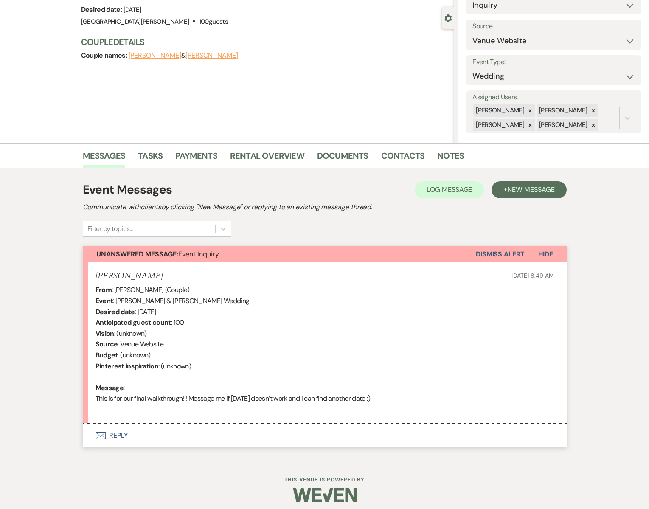
drag, startPoint x: 103, startPoint y: 436, endPoint x: 107, endPoint y: 433, distance: 5.2
click at [104, 435] on icon "Envelope" at bounding box center [101, 435] width 10 height 7
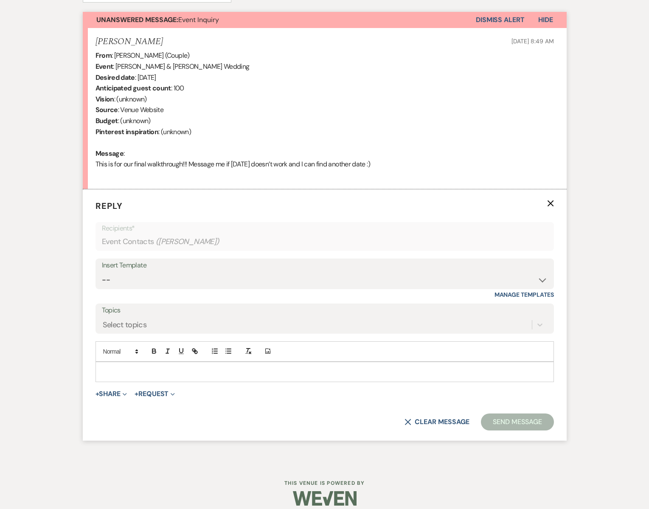
scroll to position [313, 0]
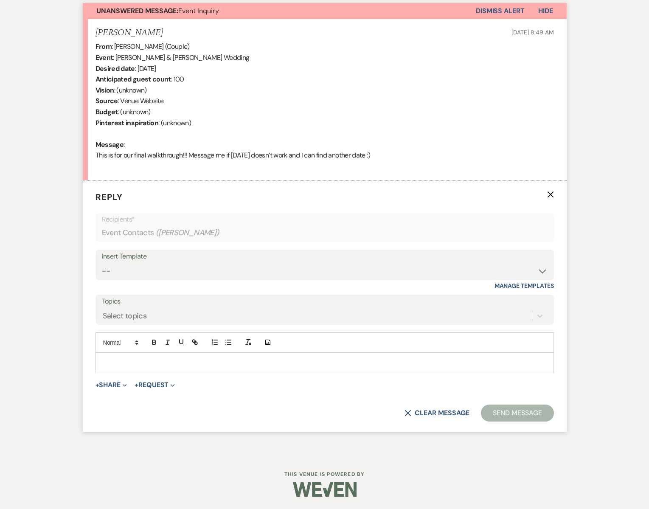
drag, startPoint x: 104, startPoint y: 368, endPoint x: 112, endPoint y: 364, distance: 8.7
click at [104, 367] on div at bounding box center [325, 363] width 458 height 20
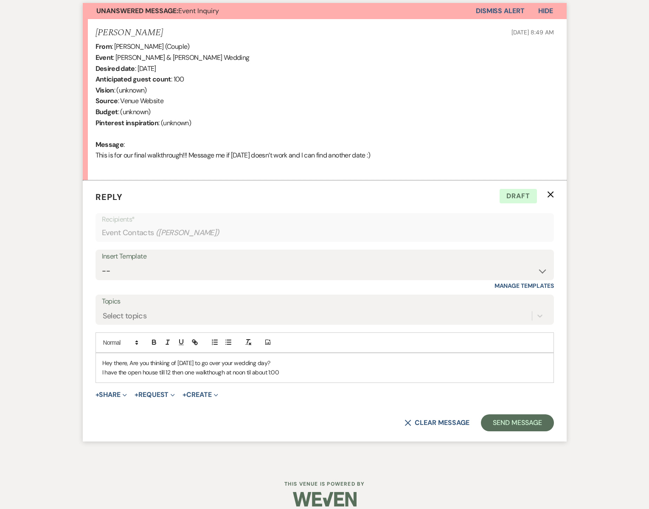
click at [207, 372] on p "I have the open house till 12 then one walkthough at noon til about 1:00" at bounding box center [324, 372] width 445 height 9
click at [287, 371] on p "I have the open house till 12 then one walk though at noon til about 1:00" at bounding box center [324, 372] width 445 height 9
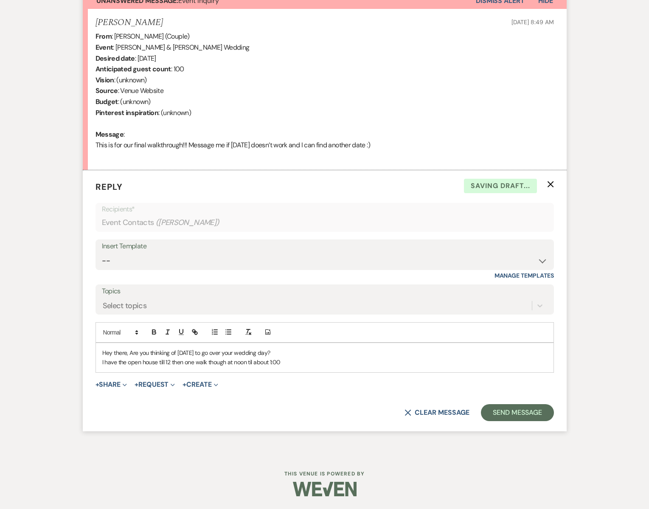
scroll to position [323, 0]
click at [549, 185] on icon "X" at bounding box center [550, 184] width 7 height 7
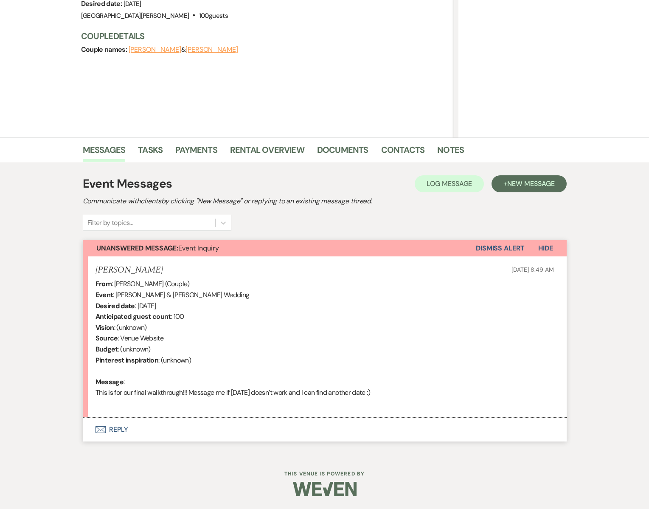
scroll to position [76, 0]
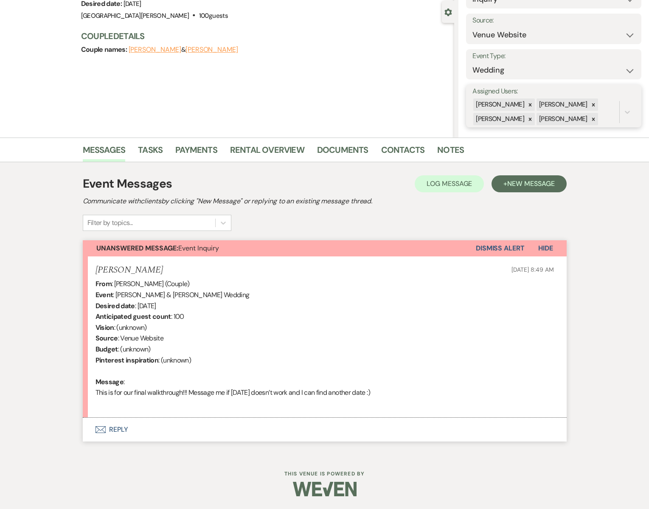
click at [506, 104] on div "[PERSON_NAME]" at bounding box center [500, 105] width 52 height 12
click at [253, 152] on link "Rental Overview" at bounding box center [267, 152] width 74 height 19
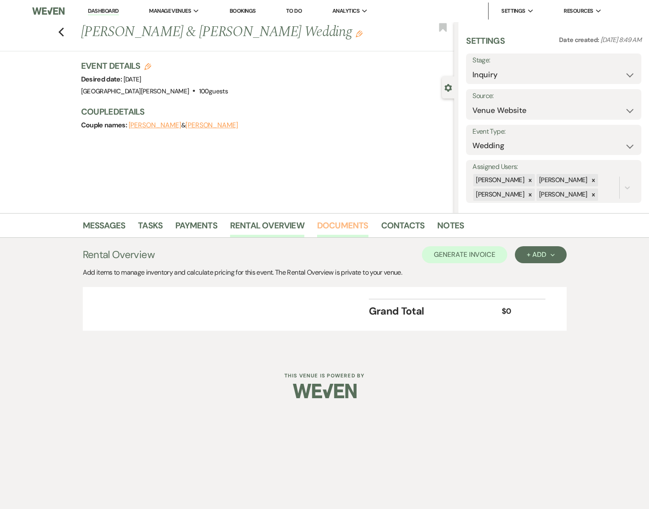
click at [337, 224] on link "Documents" at bounding box center [342, 228] width 51 height 19
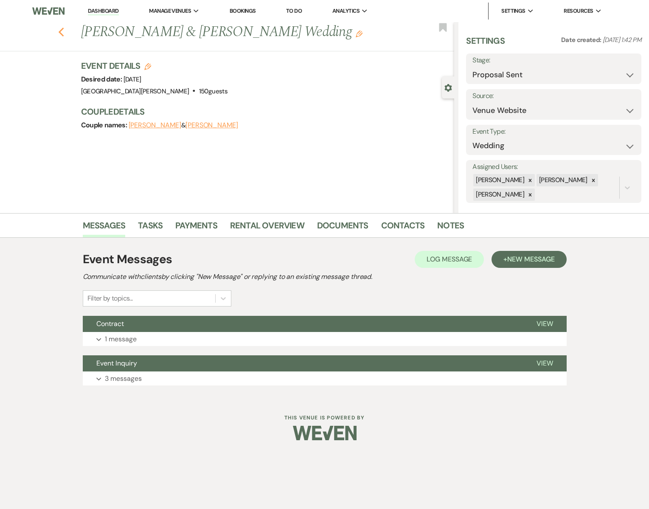
click at [62, 33] on icon "Previous" at bounding box center [61, 32] width 6 height 10
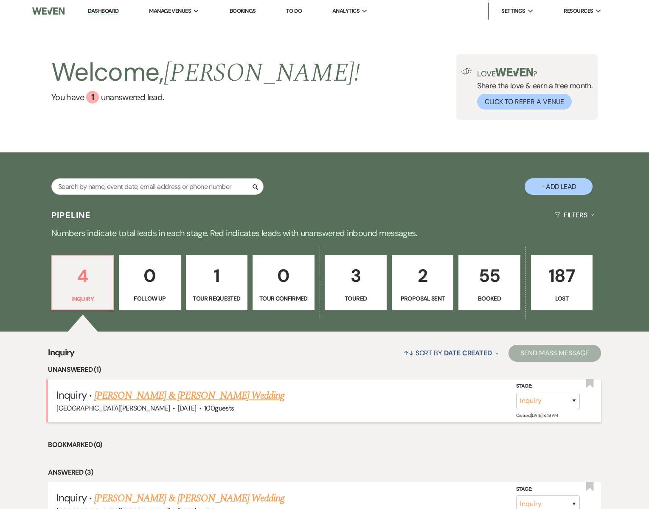
click at [148, 397] on link "[PERSON_NAME] & [PERSON_NAME] Wedding" at bounding box center [189, 395] width 190 height 15
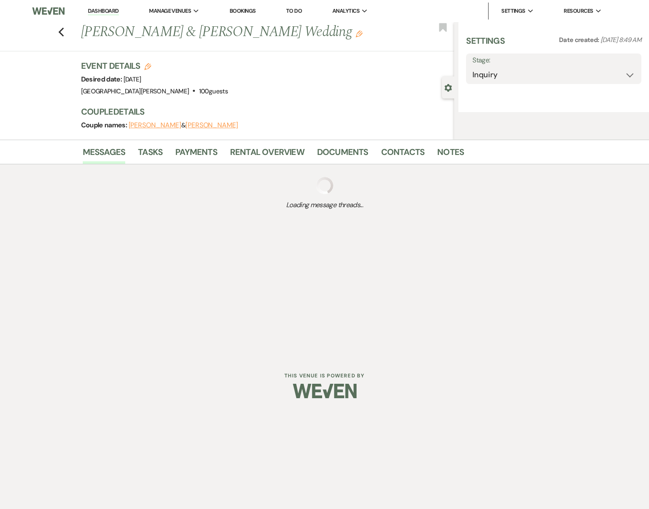
select select "5"
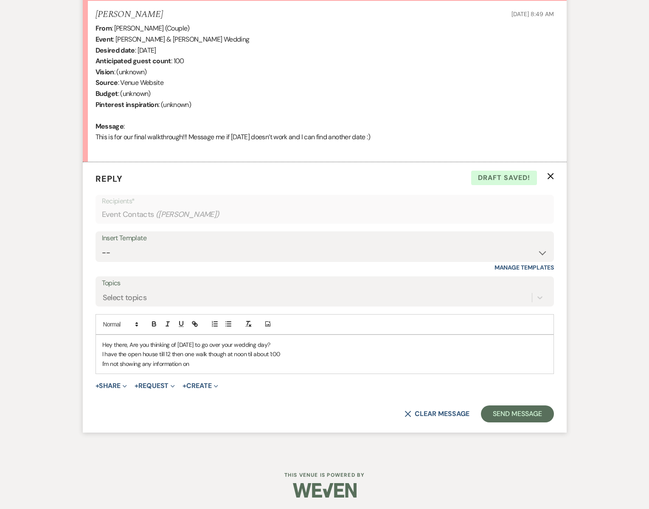
scroll to position [332, 0]
click at [202, 364] on p "I'm not showing any information on" at bounding box center [324, 362] width 445 height 9
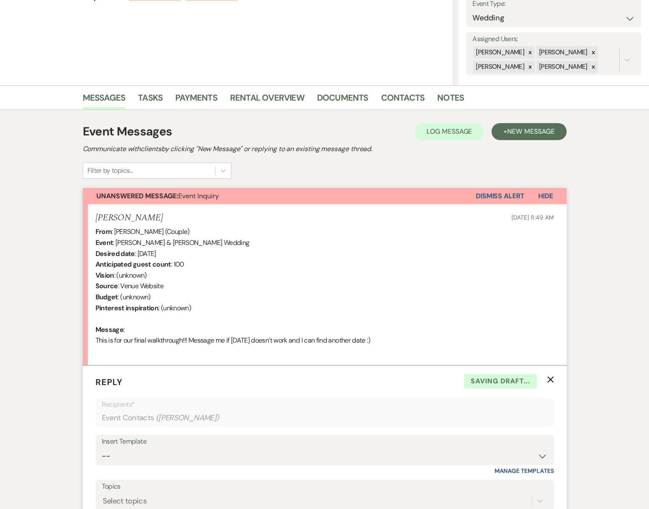
scroll to position [67, 0]
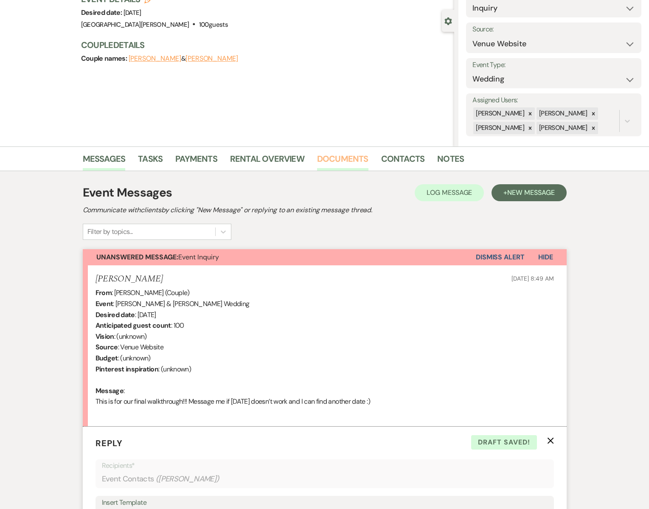
click at [332, 159] on link "Documents" at bounding box center [342, 161] width 51 height 19
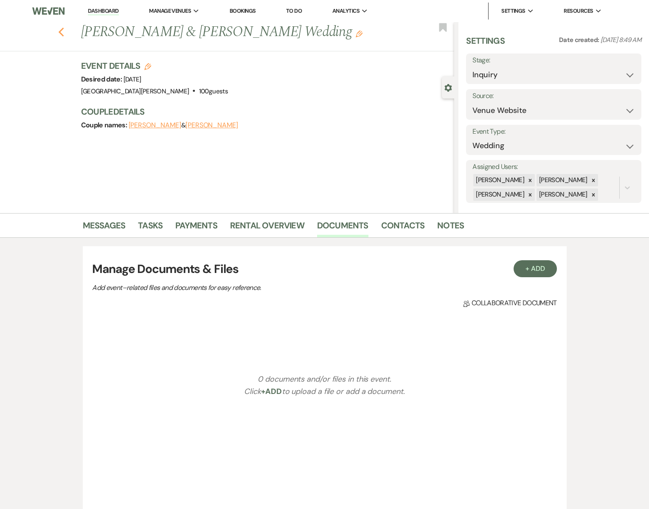
click at [60, 30] on use "button" at bounding box center [61, 32] width 6 height 9
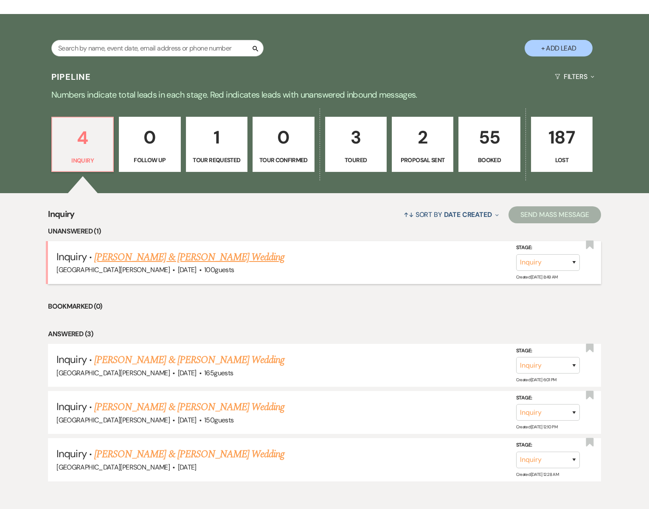
scroll to position [146, 0]
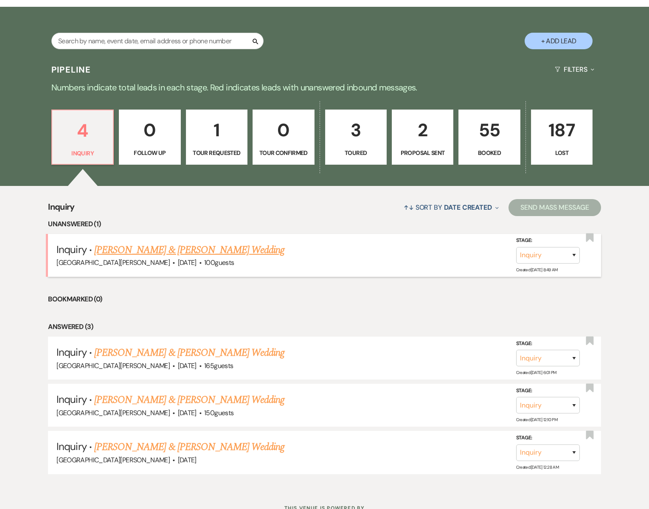
click at [220, 253] on link "Jesse O’Dowd & Jesse O’Dowd's Wedding" at bounding box center [189, 250] width 190 height 15
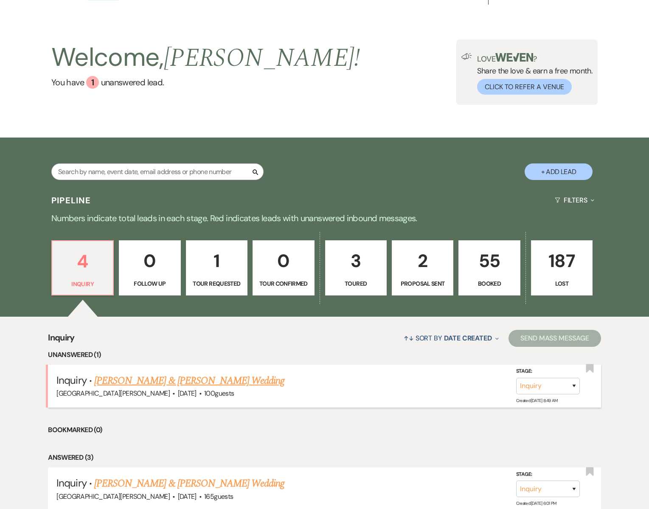
select select "5"
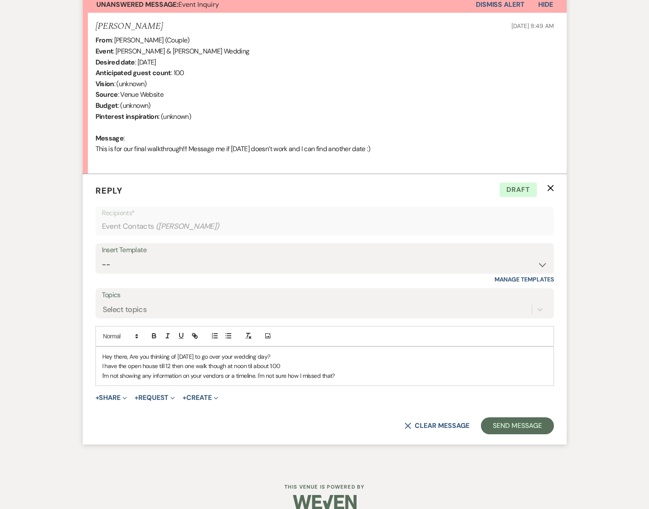
scroll to position [332, 0]
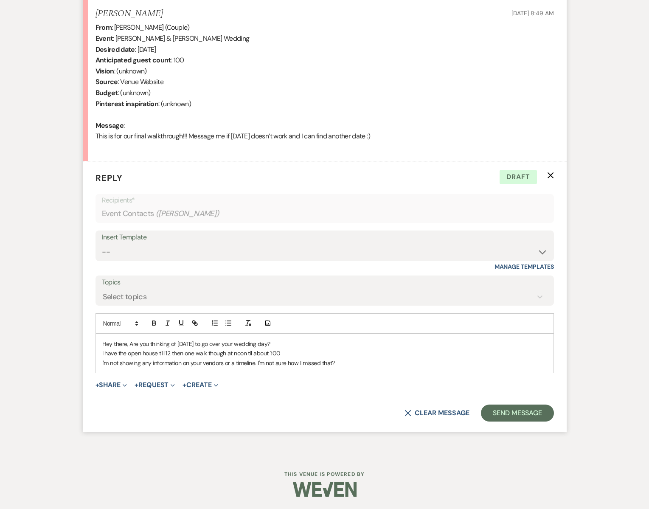
click at [343, 360] on p "I'm not showing any information on your vendors or a timeline. I'm not sure how…" at bounding box center [324, 362] width 445 height 9
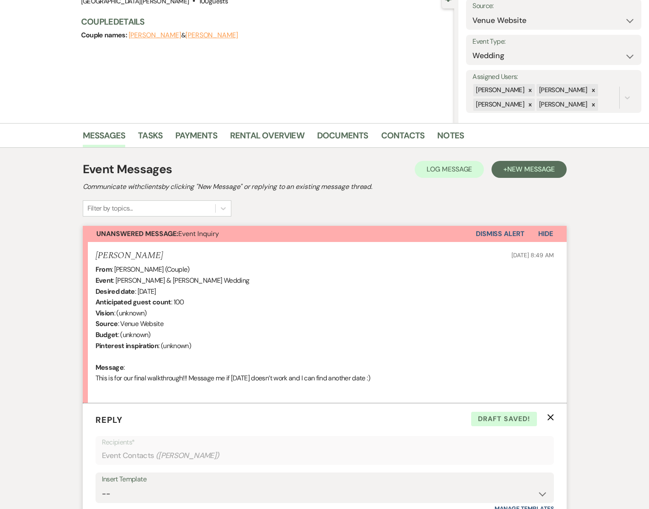
scroll to position [86, 0]
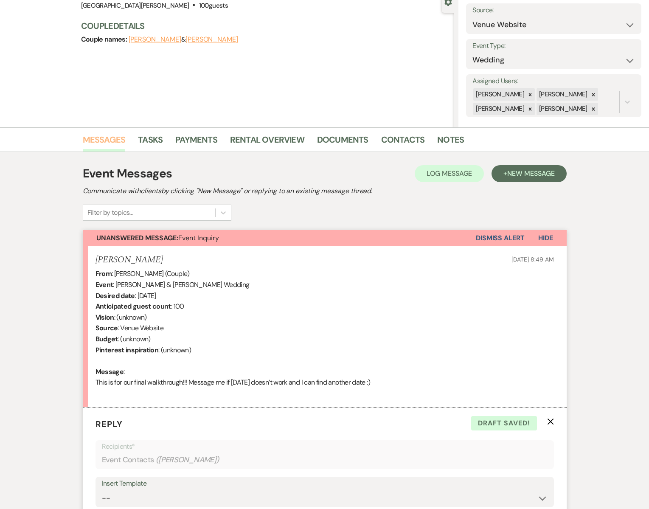
click at [111, 142] on link "Messages" at bounding box center [104, 142] width 43 height 19
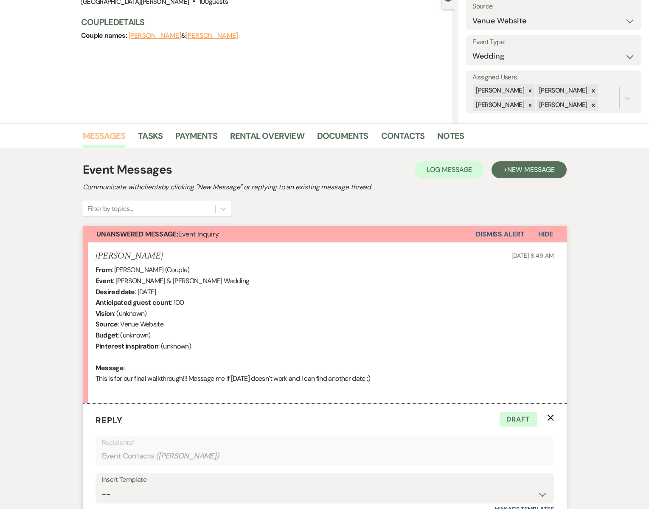
click at [111, 142] on link "Messages" at bounding box center [104, 138] width 43 height 19
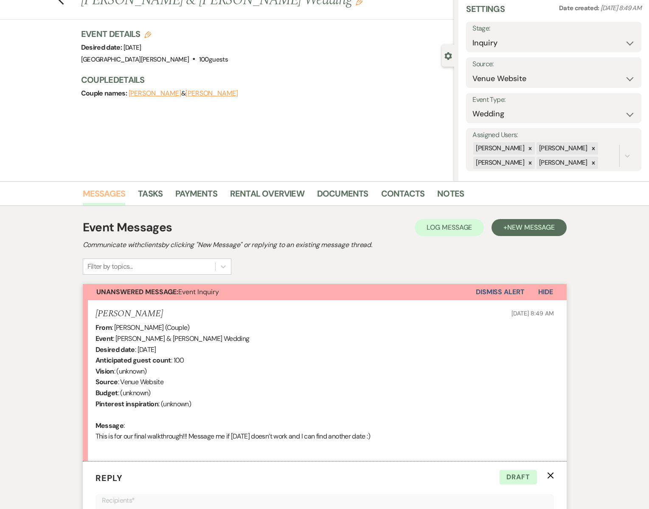
scroll to position [0, 0]
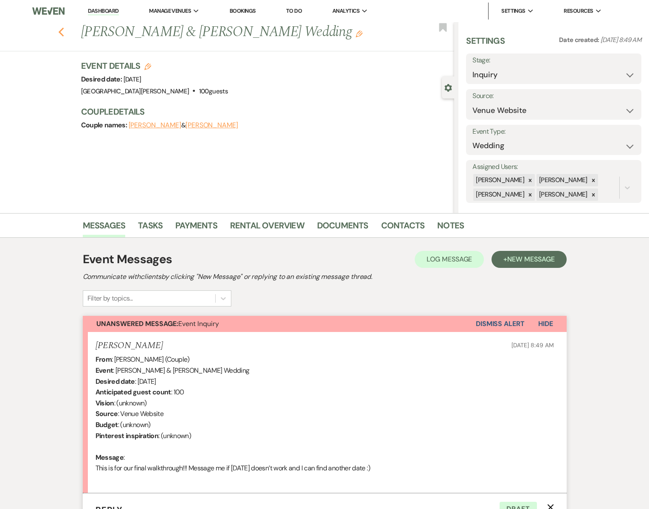
click at [61, 31] on icon "Previous" at bounding box center [61, 32] width 6 height 10
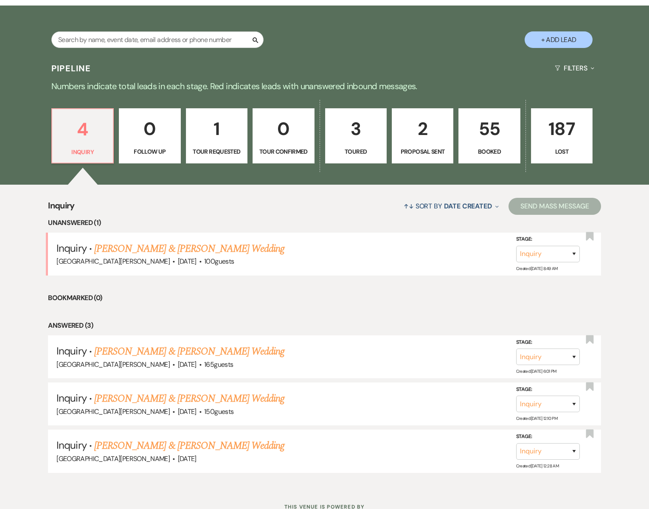
click at [479, 144] on link "55 Booked" at bounding box center [490, 135] width 62 height 55
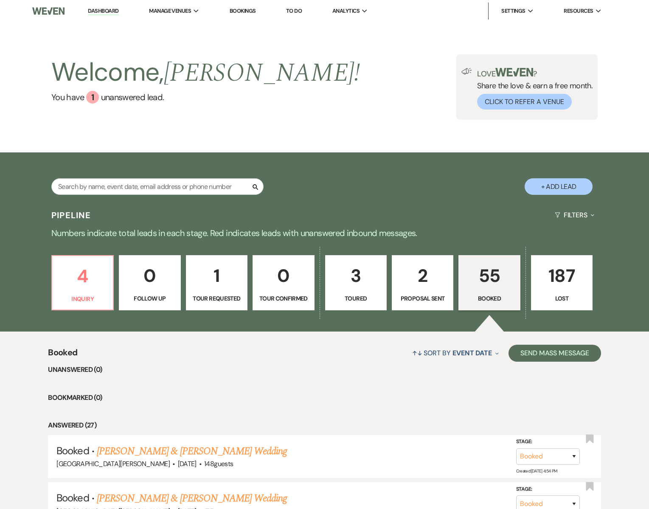
click at [488, 281] on p "55" at bounding box center [489, 276] width 51 height 28
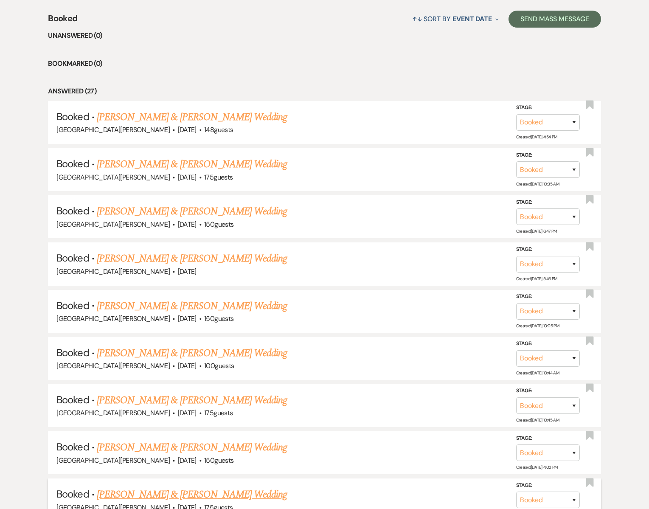
scroll to position [336, 0]
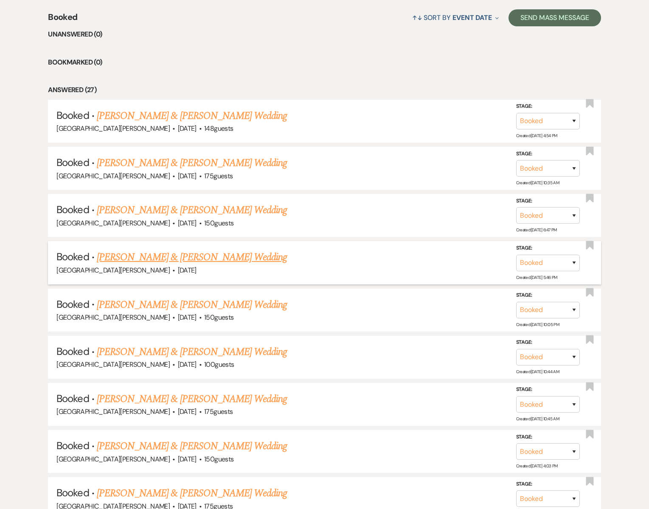
click at [144, 257] on link "Emily Johnson & Jesse ODowd's Wedding" at bounding box center [192, 257] width 190 height 15
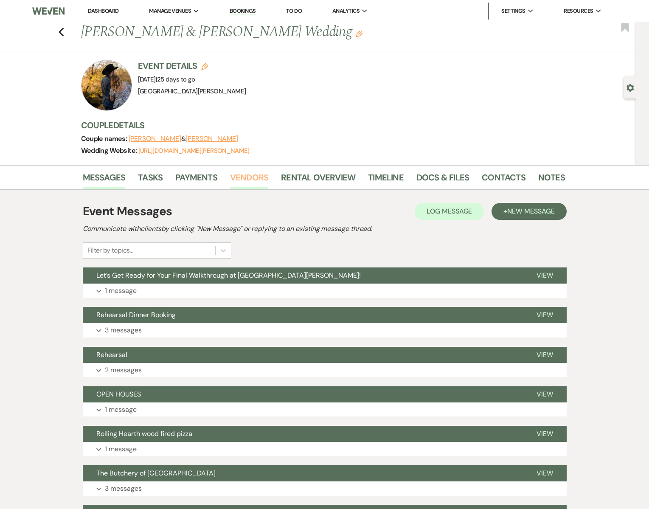
click at [253, 174] on link "Vendors" at bounding box center [249, 180] width 38 height 19
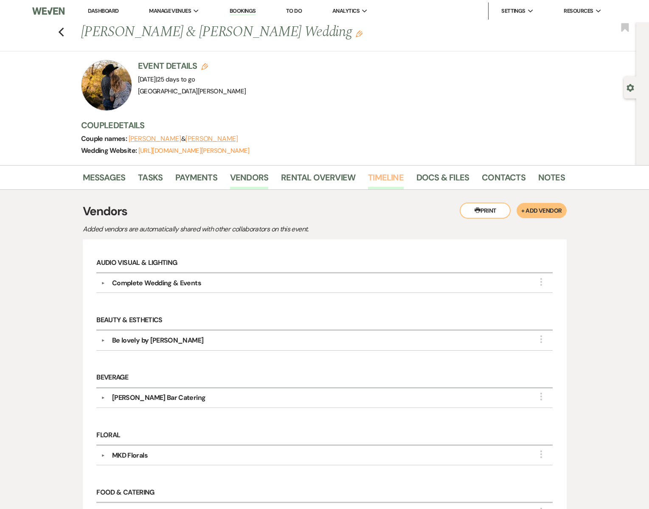
click at [372, 176] on link "Timeline" at bounding box center [386, 180] width 36 height 19
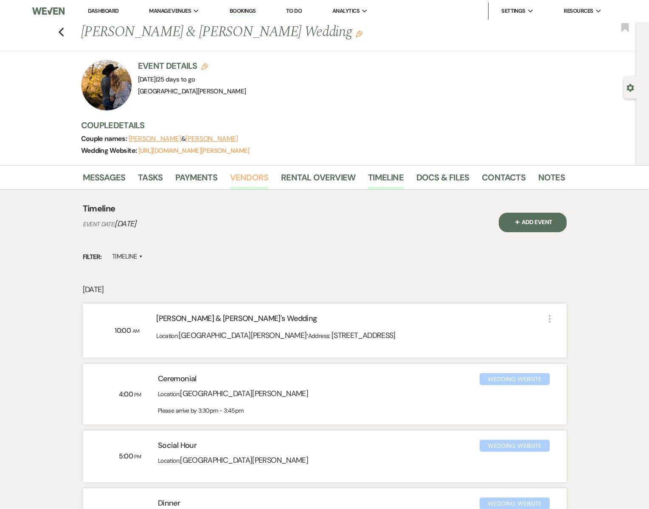
click at [248, 180] on link "Vendors" at bounding box center [249, 180] width 38 height 19
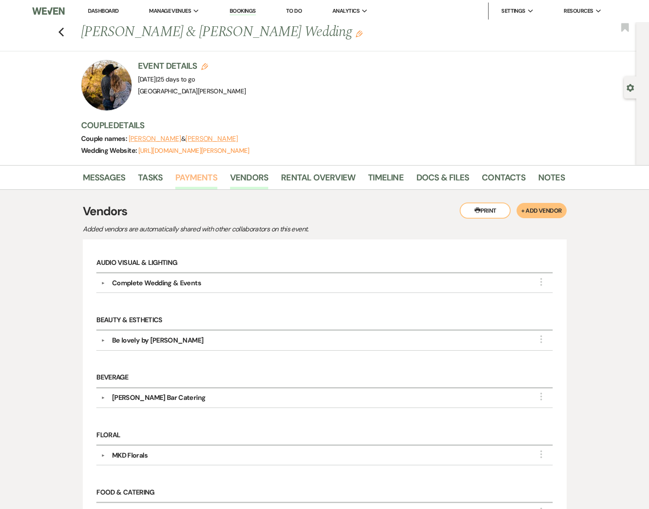
click at [190, 177] on link "Payments" at bounding box center [196, 180] width 42 height 19
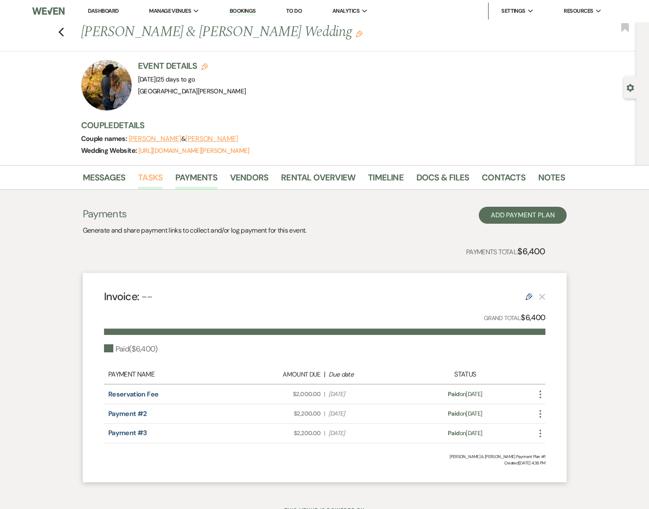
click at [153, 178] on link "Tasks" at bounding box center [150, 180] width 25 height 19
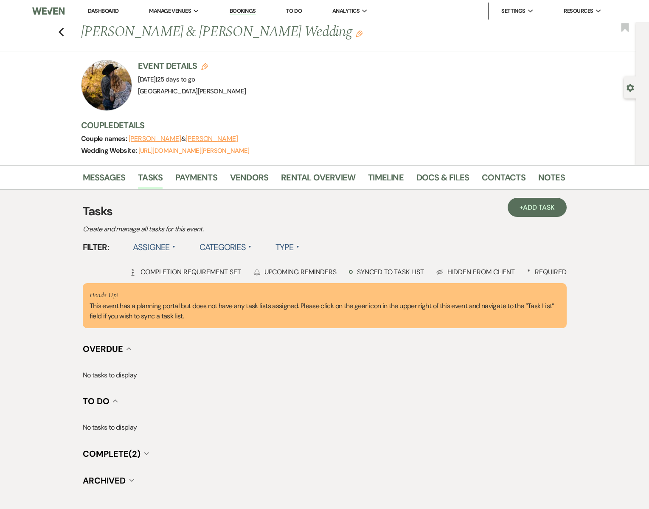
click at [633, 87] on use "button" at bounding box center [630, 88] width 7 height 8
select select "8"
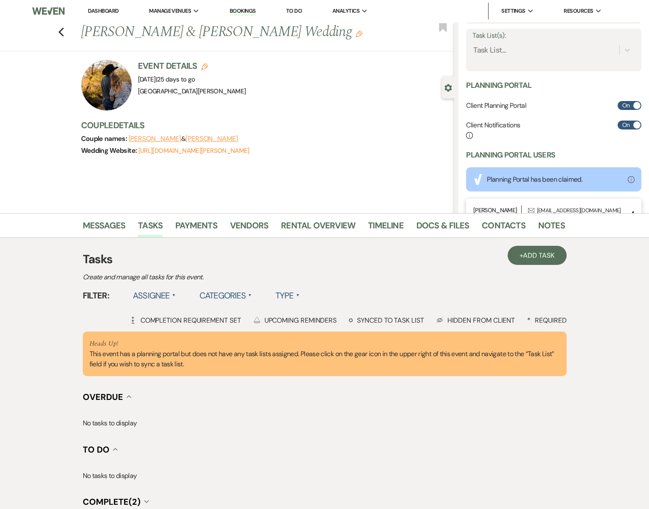
scroll to position [185, 0]
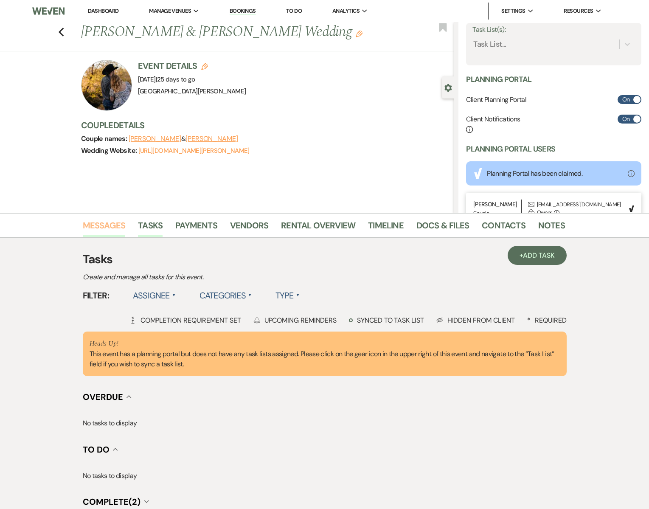
click at [100, 226] on link "Messages" at bounding box center [104, 228] width 43 height 19
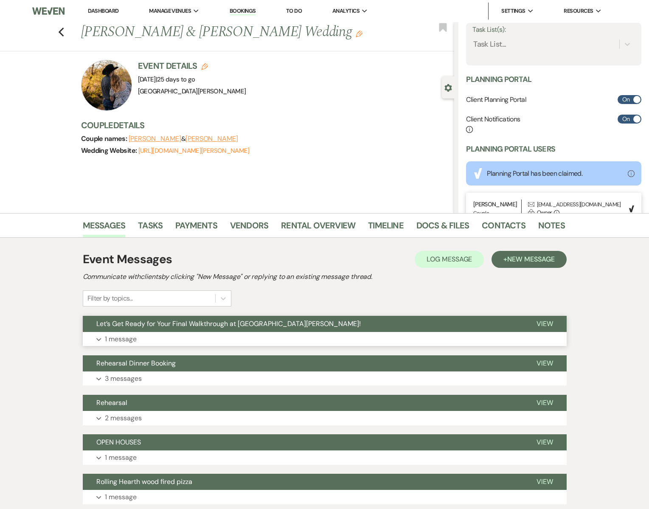
click at [127, 337] on p "1 message" at bounding box center [121, 339] width 32 height 11
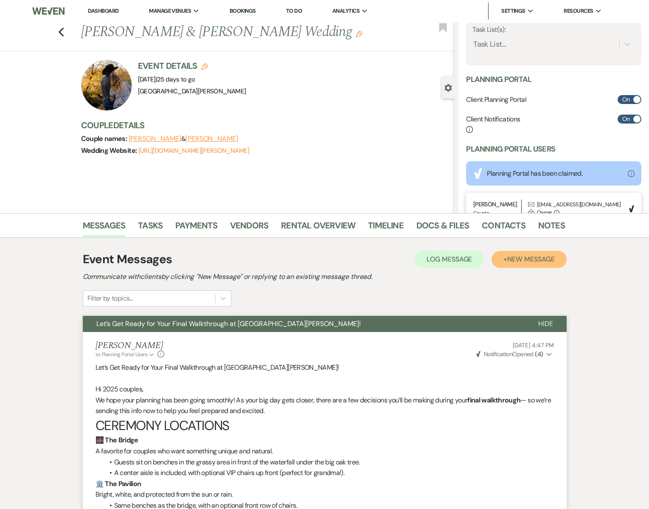
click at [529, 262] on span "New Message" at bounding box center [531, 259] width 47 height 9
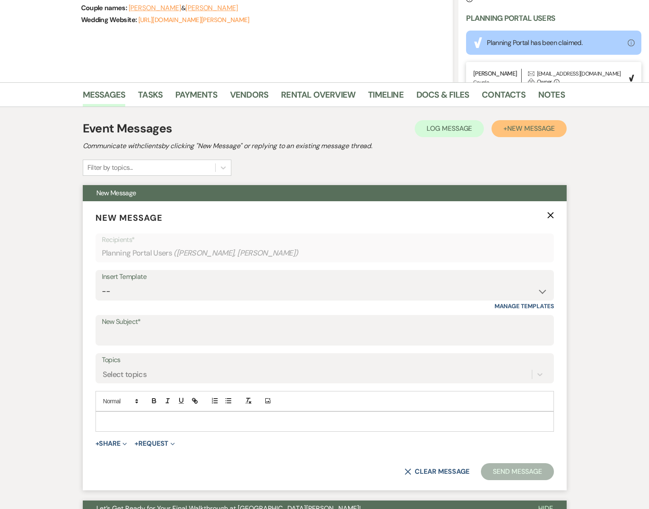
scroll to position [255, 0]
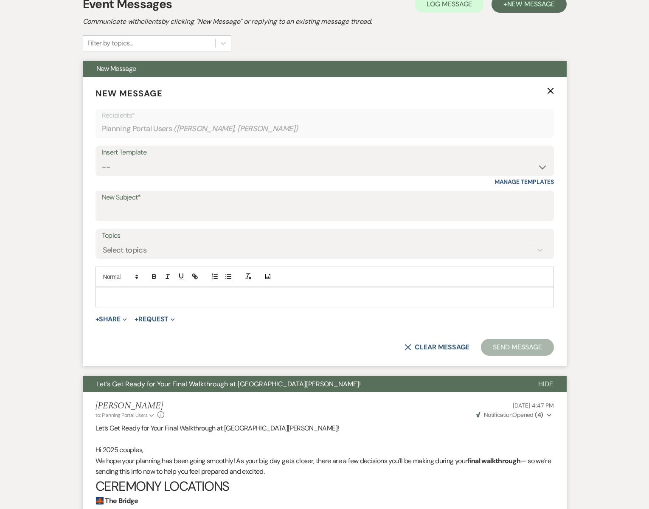
click at [122, 301] on p at bounding box center [324, 297] width 445 height 9
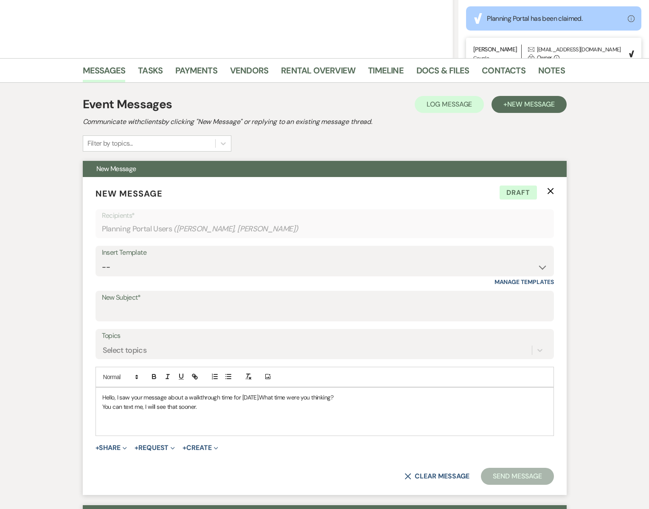
scroll to position [152, 0]
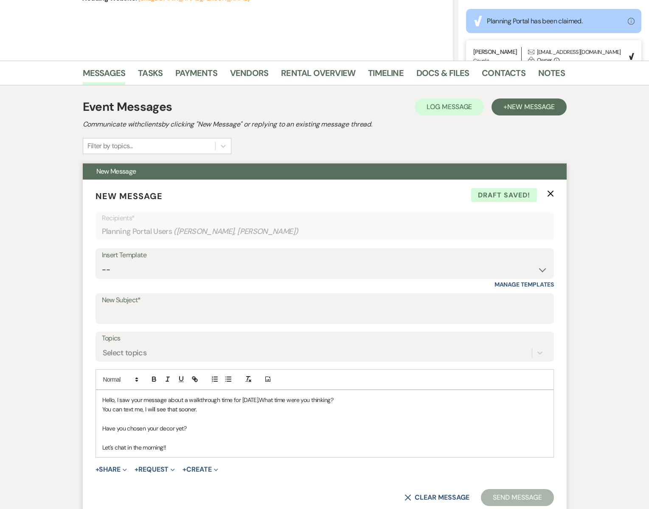
click at [103, 447] on p "Let's chat in the morning!!" at bounding box center [324, 447] width 445 height 9
click at [274, 450] on p "We are obviously wrapping up a double wedding weekend, a bit fun crazy!!Let's c…" at bounding box center [324, 447] width 445 height 9
click at [296, 446] on p "We are obviously wrapping up a double wedding weekend, a bit fun & crazy!!Let's…" at bounding box center [324, 447] width 445 height 9
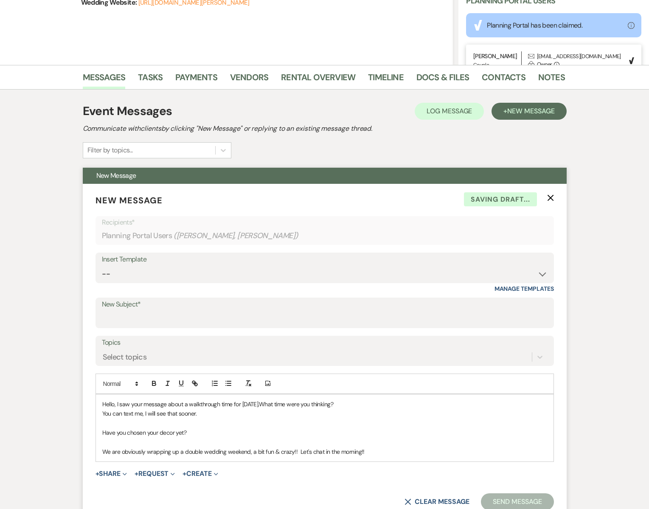
click at [377, 452] on p "We are obviously wrapping up a double wedding weekend, a bit fun & crazy!! Let'…" at bounding box center [324, 451] width 445 height 9
click at [240, 404] on p "Hello, I saw your message about a walkthrough time for Sunday.What time were yo…" at bounding box center [324, 404] width 445 height 9
click at [147, 465] on p at bounding box center [324, 461] width 445 height 9
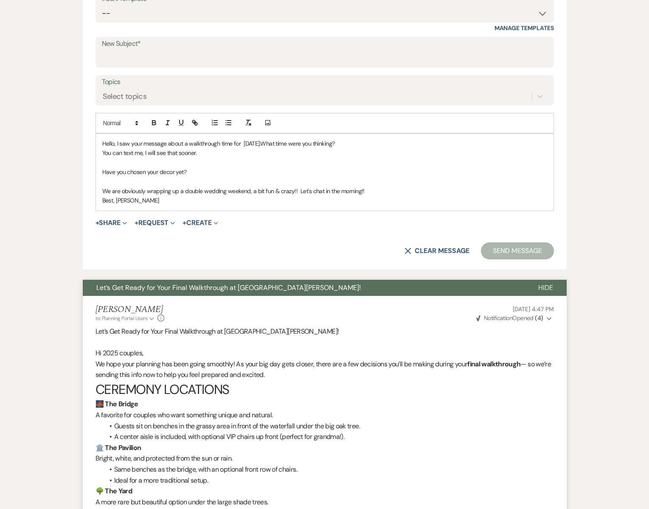
scroll to position [446, 0]
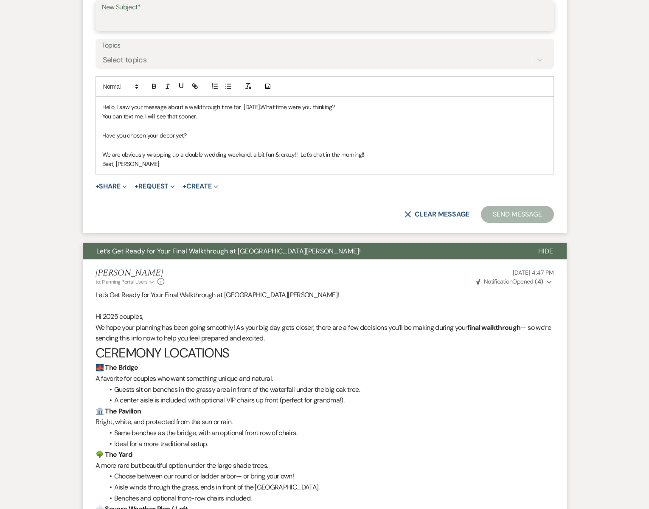
click at [121, 23] on input "New Subject*" at bounding box center [325, 22] width 446 height 17
type input "final walkthrough"
click at [513, 212] on button "Send Message" at bounding box center [517, 214] width 73 height 17
